Goal: Information Seeking & Learning: Learn about a topic

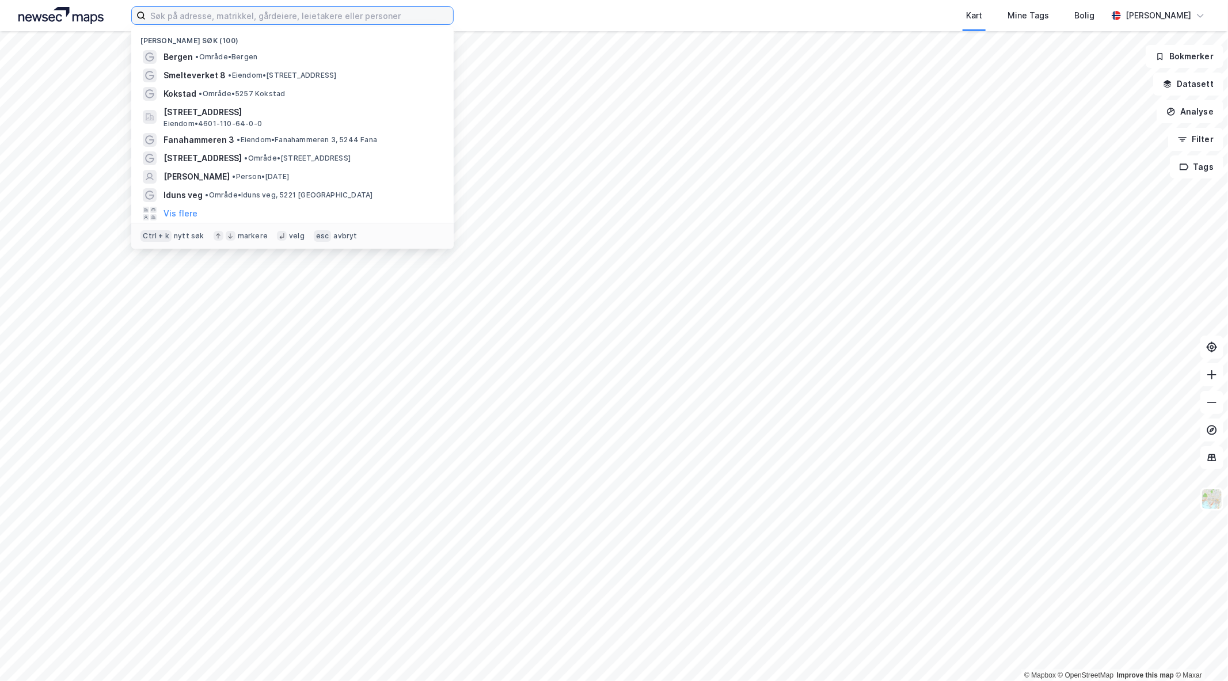
click at [279, 24] on input at bounding box center [300, 15] width 308 height 17
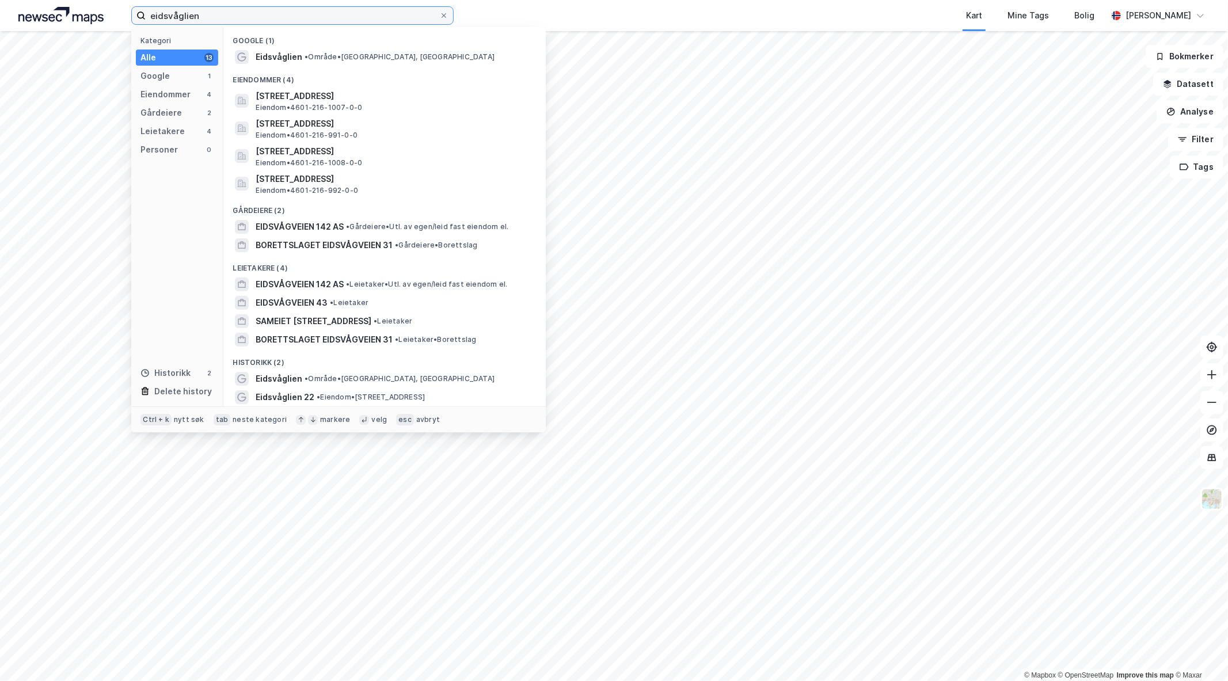
type input "eidsvåglien"
click at [291, 54] on span "Eidsvåglien" at bounding box center [279, 57] width 47 height 14
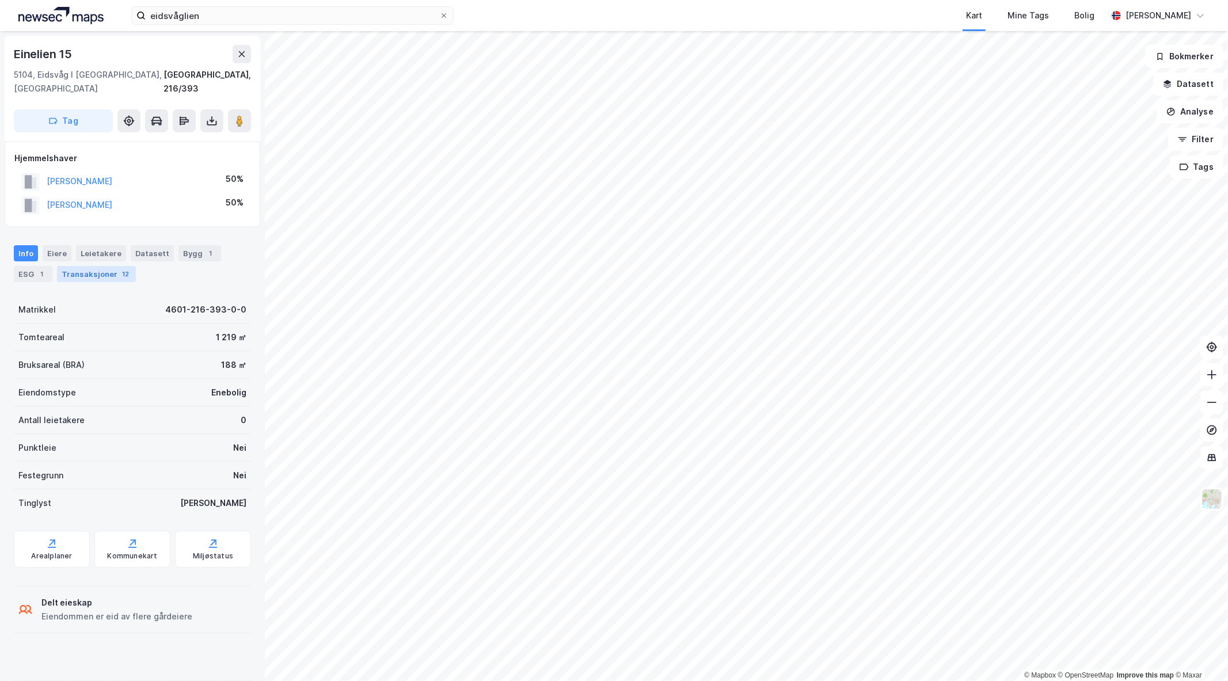
click at [82, 266] on div "Transaksjoner 12" at bounding box center [96, 274] width 79 height 16
